Goal: Task Accomplishment & Management: Use online tool/utility

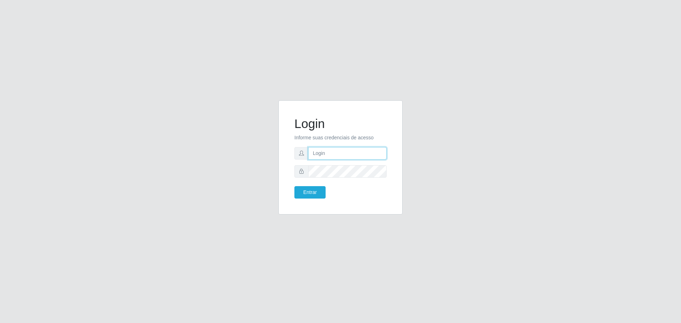
type input "[EMAIL_ADDRESS][DOMAIN_NAME]"
click at [285, 188] on div "Login Informe suas credenciais de acesso [EMAIL_ADDRESS][DOMAIN_NAME] Entrar" at bounding box center [340, 157] width 124 height 114
click at [294, 186] on button "Entrar" at bounding box center [309, 192] width 31 height 12
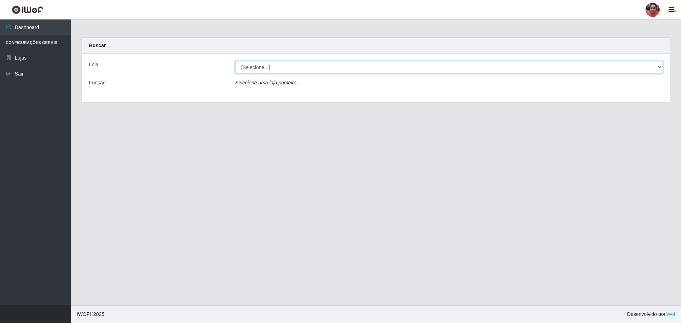
click at [320, 65] on select "[Selecione...] Mar Vermelho - Loja 05" at bounding box center [449, 67] width 428 height 12
select select "252"
click at [235, 61] on select "[Selecione...] Mar Vermelho - Loja 05" at bounding box center [449, 67] width 428 height 12
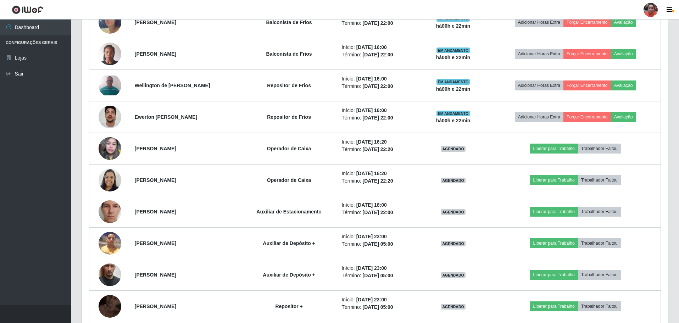
scroll to position [886, 0]
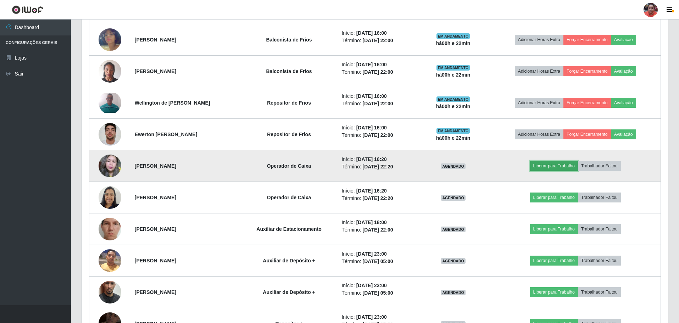
click at [547, 166] on button "Liberar para Trabalho" at bounding box center [554, 166] width 48 height 10
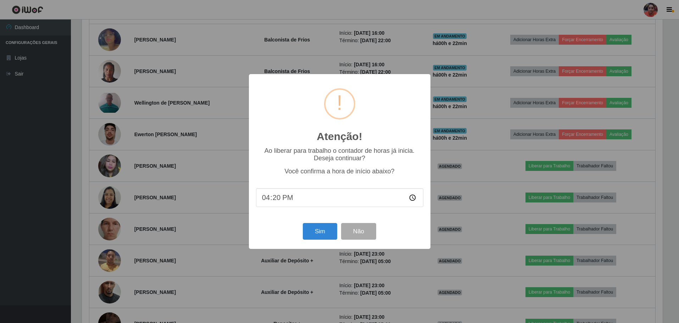
scroll to position [147, 582]
click at [316, 233] on button "Sim" at bounding box center [320, 231] width 34 height 17
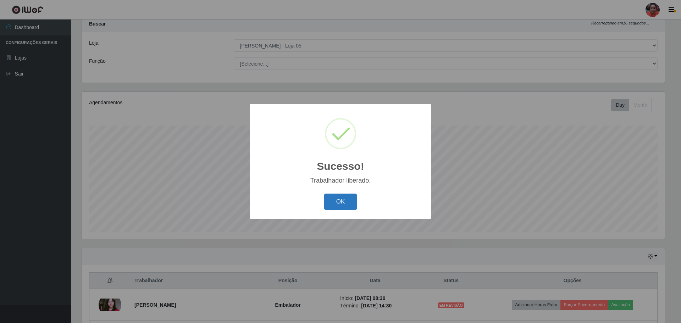
click at [332, 196] on button "OK" at bounding box center [340, 202] width 33 height 17
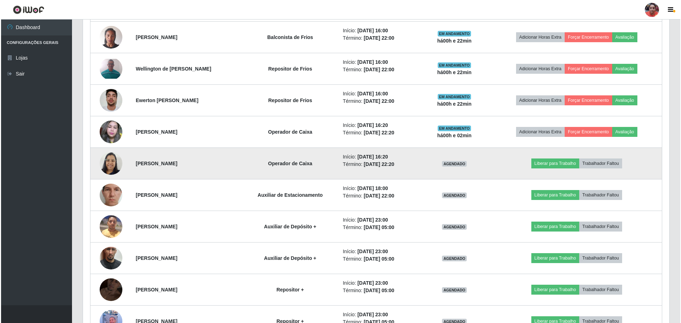
scroll to position [908, 0]
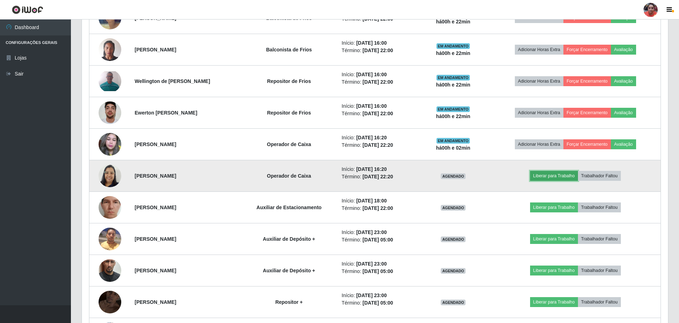
click at [568, 177] on button "Liberar para Trabalho" at bounding box center [554, 176] width 48 height 10
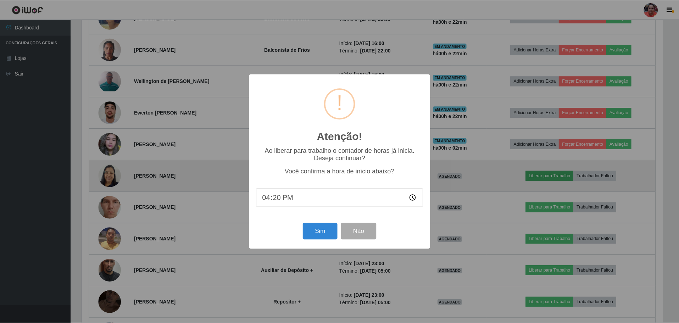
scroll to position [147, 582]
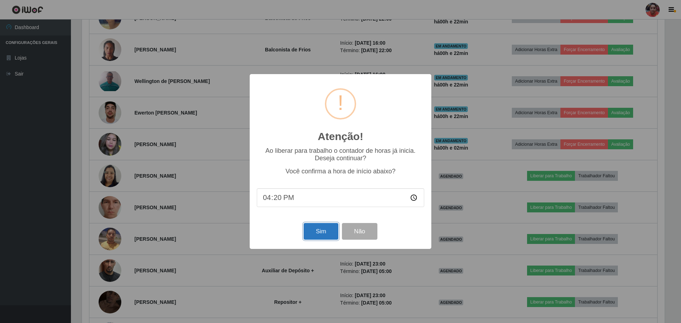
click at [319, 231] on button "Sim" at bounding box center [320, 231] width 34 height 17
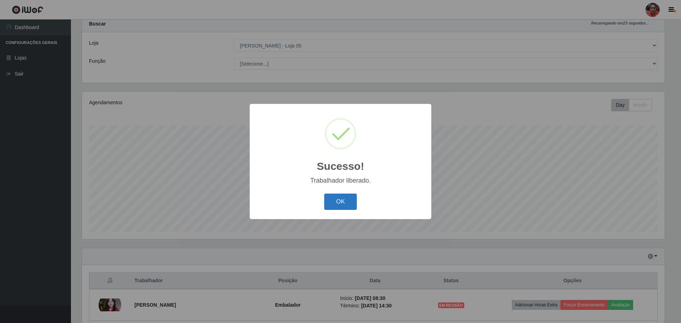
click at [348, 200] on button "OK" at bounding box center [340, 202] width 33 height 17
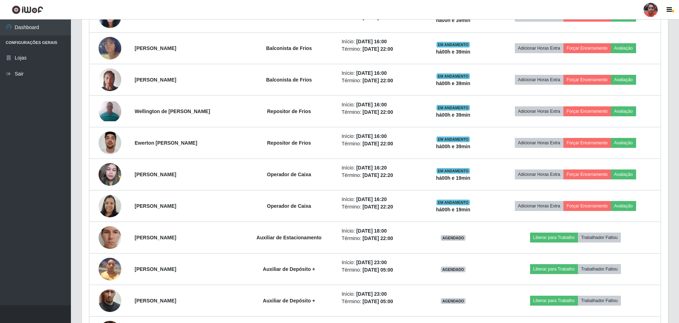
scroll to position [872, 0]
